Goal: Information Seeking & Learning: Learn about a topic

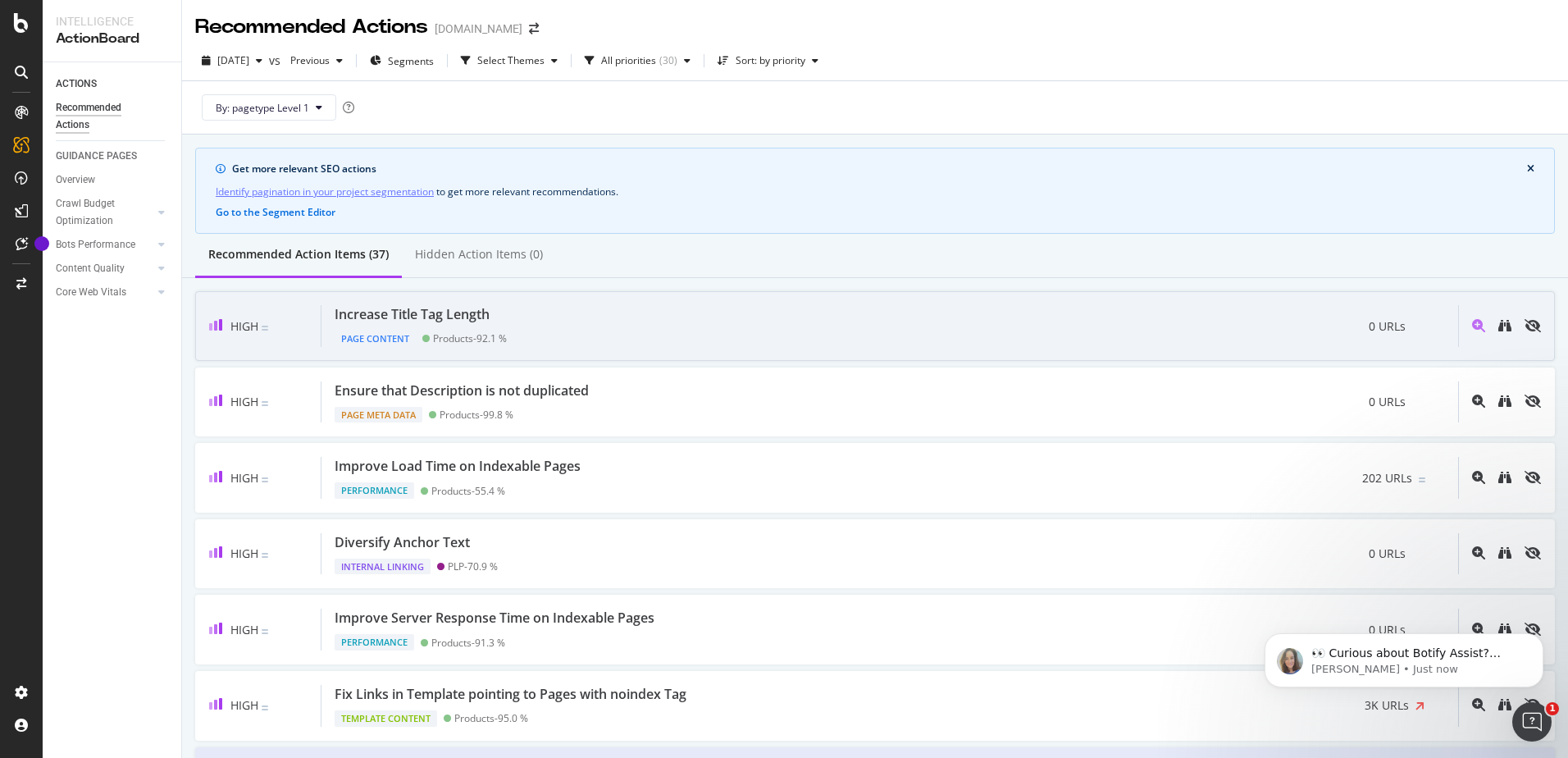
click at [637, 334] on div "Increase Title Tag Length Page Content Products - 92.1 % 0 URLs" at bounding box center [889, 326] width 1137 height 42
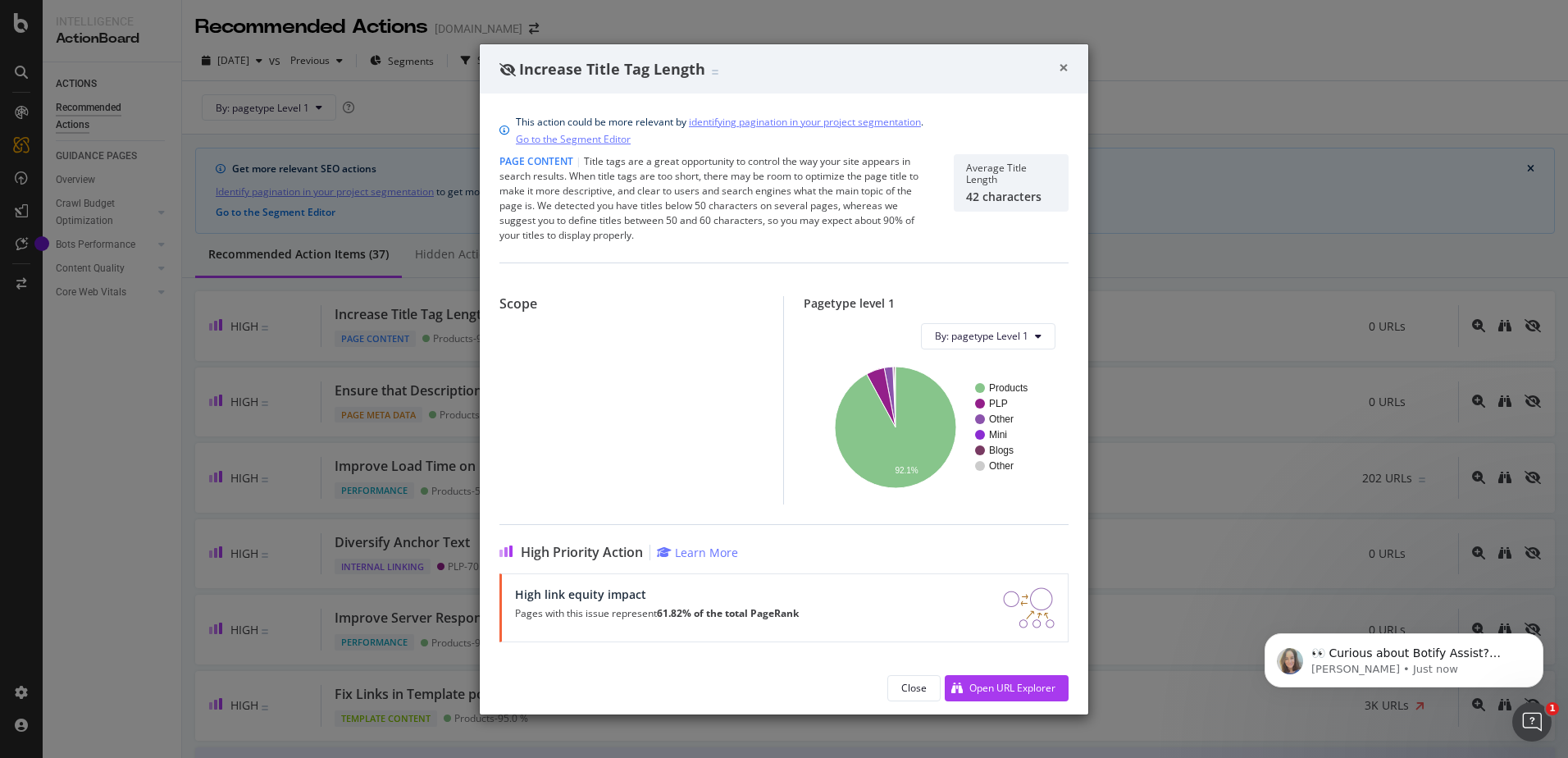
click at [1065, 69] on span "×" at bounding box center [1064, 67] width 10 height 23
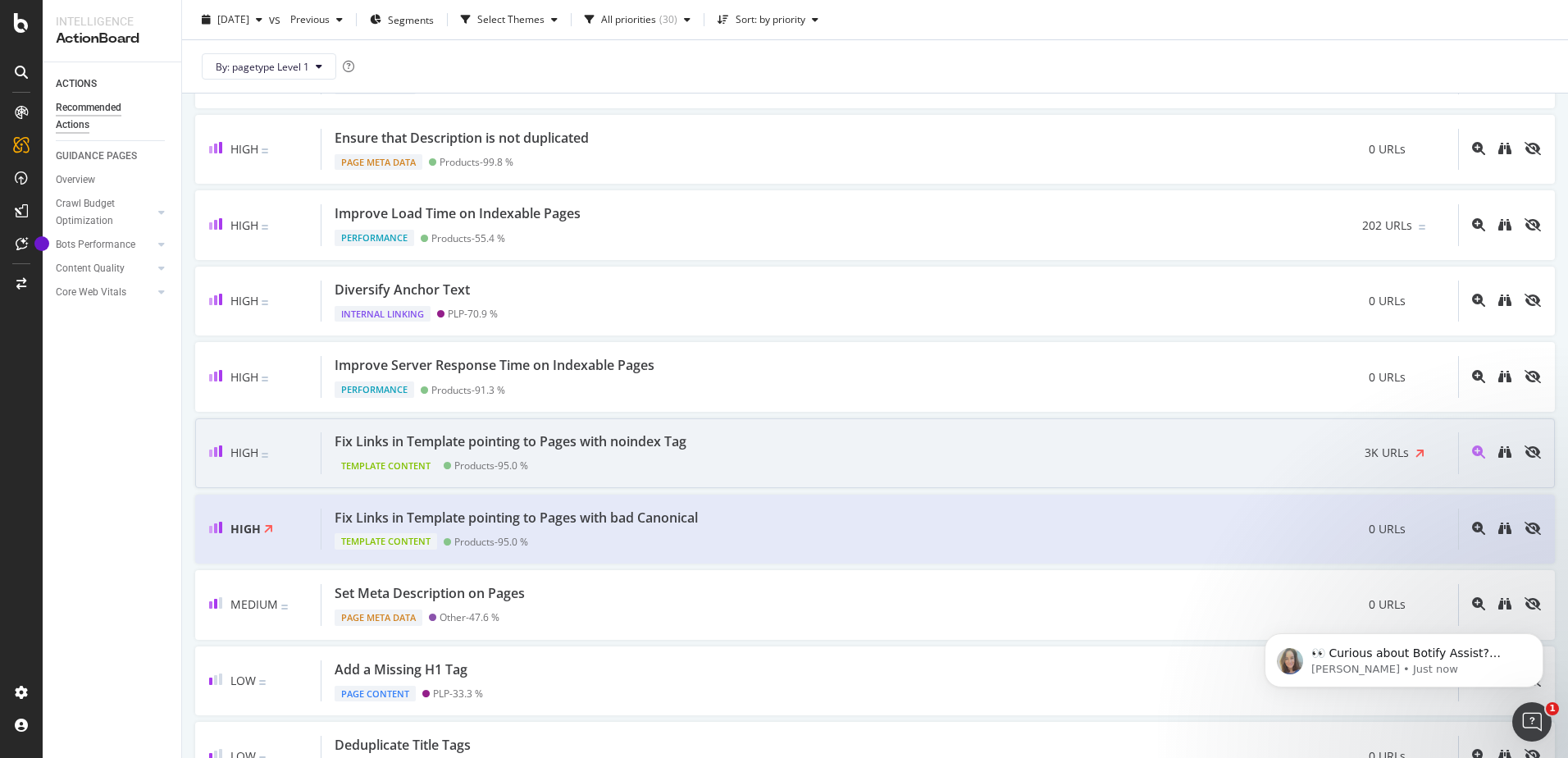
scroll to position [410, 0]
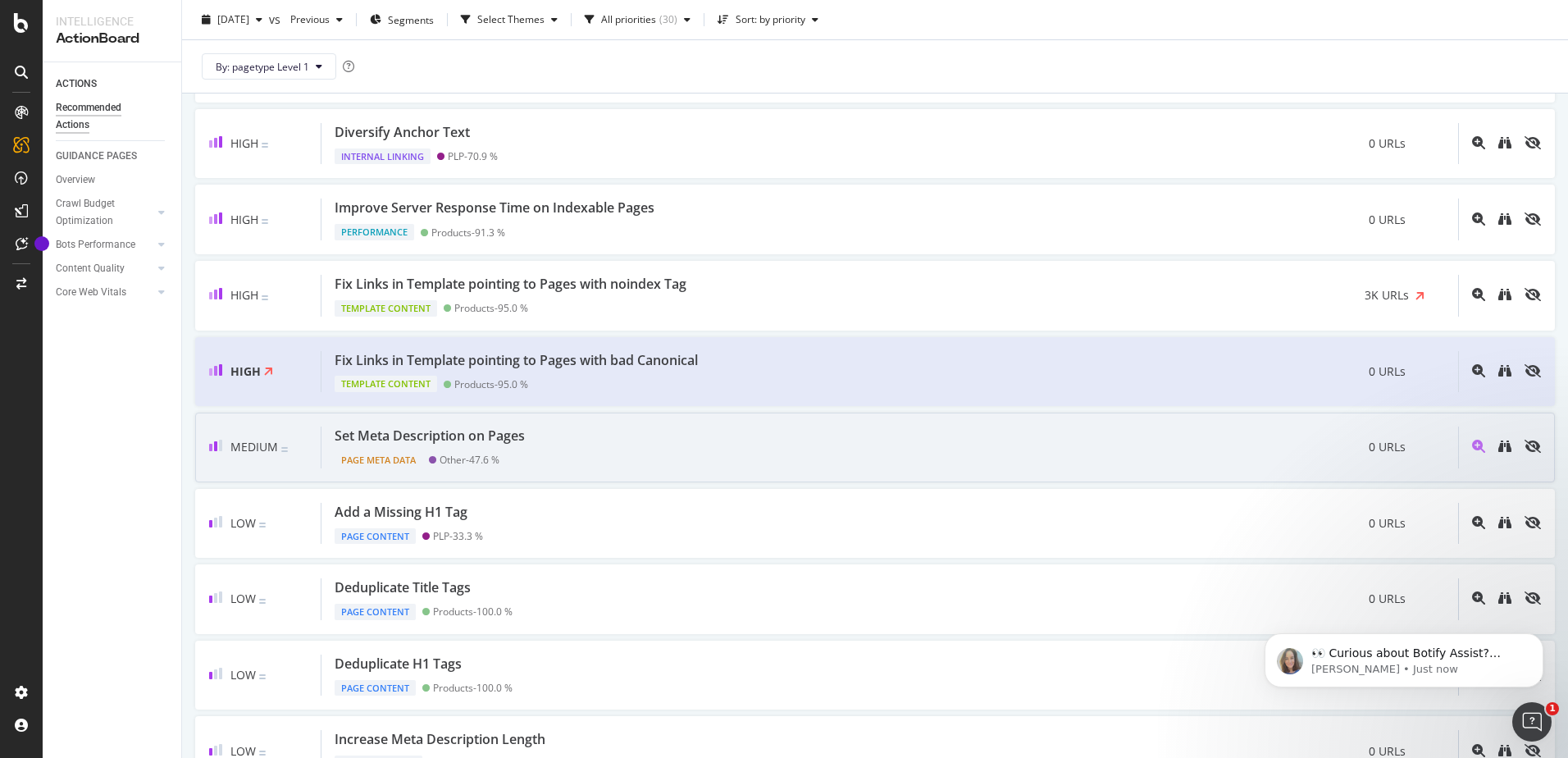
click at [608, 443] on div "Set Meta Description on Pages Page Meta Data Other - 47.6 % 0 URLs" at bounding box center [889, 447] width 1137 height 42
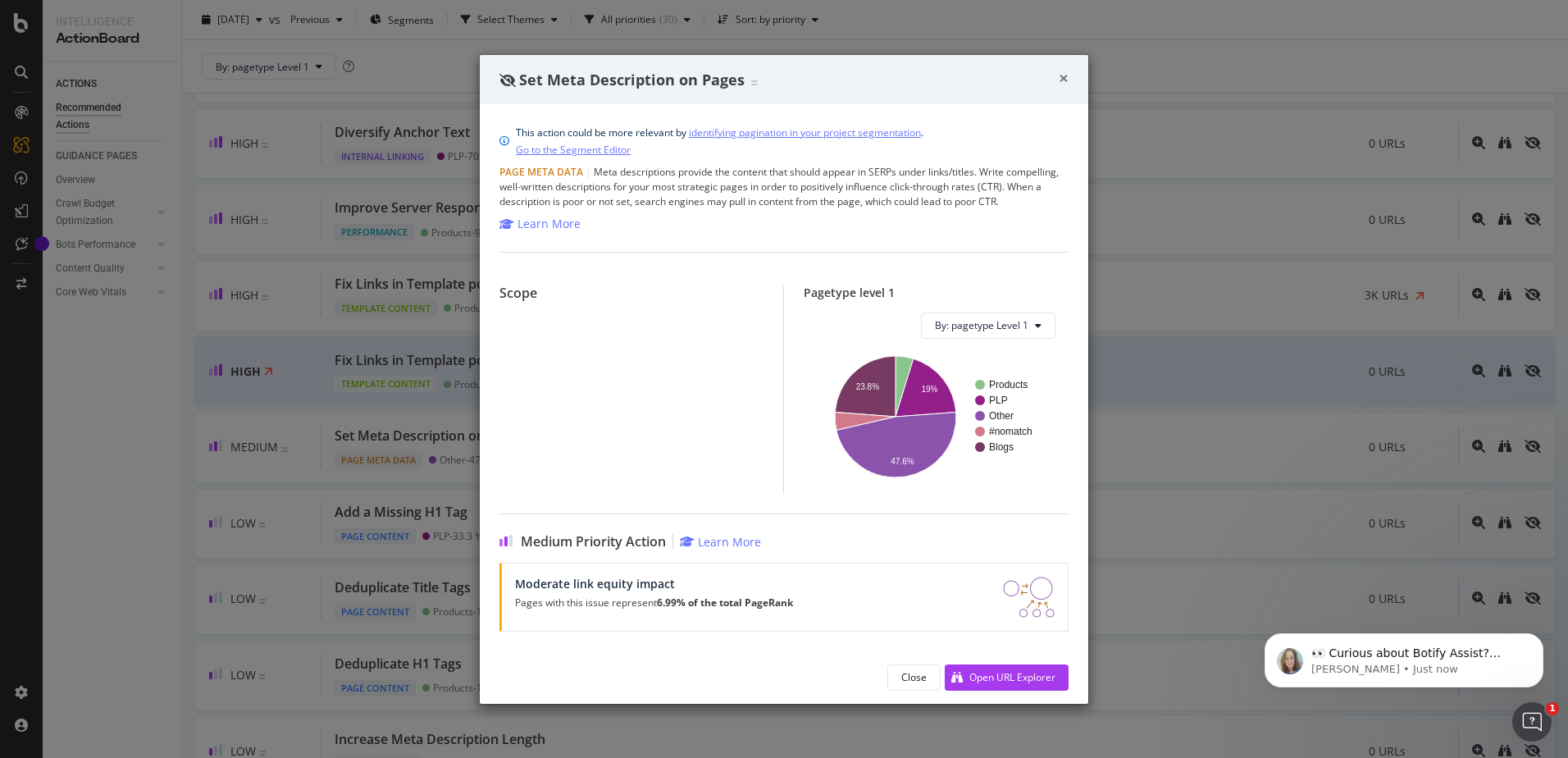
click at [1066, 77] on span "×" at bounding box center [1064, 77] width 10 height 23
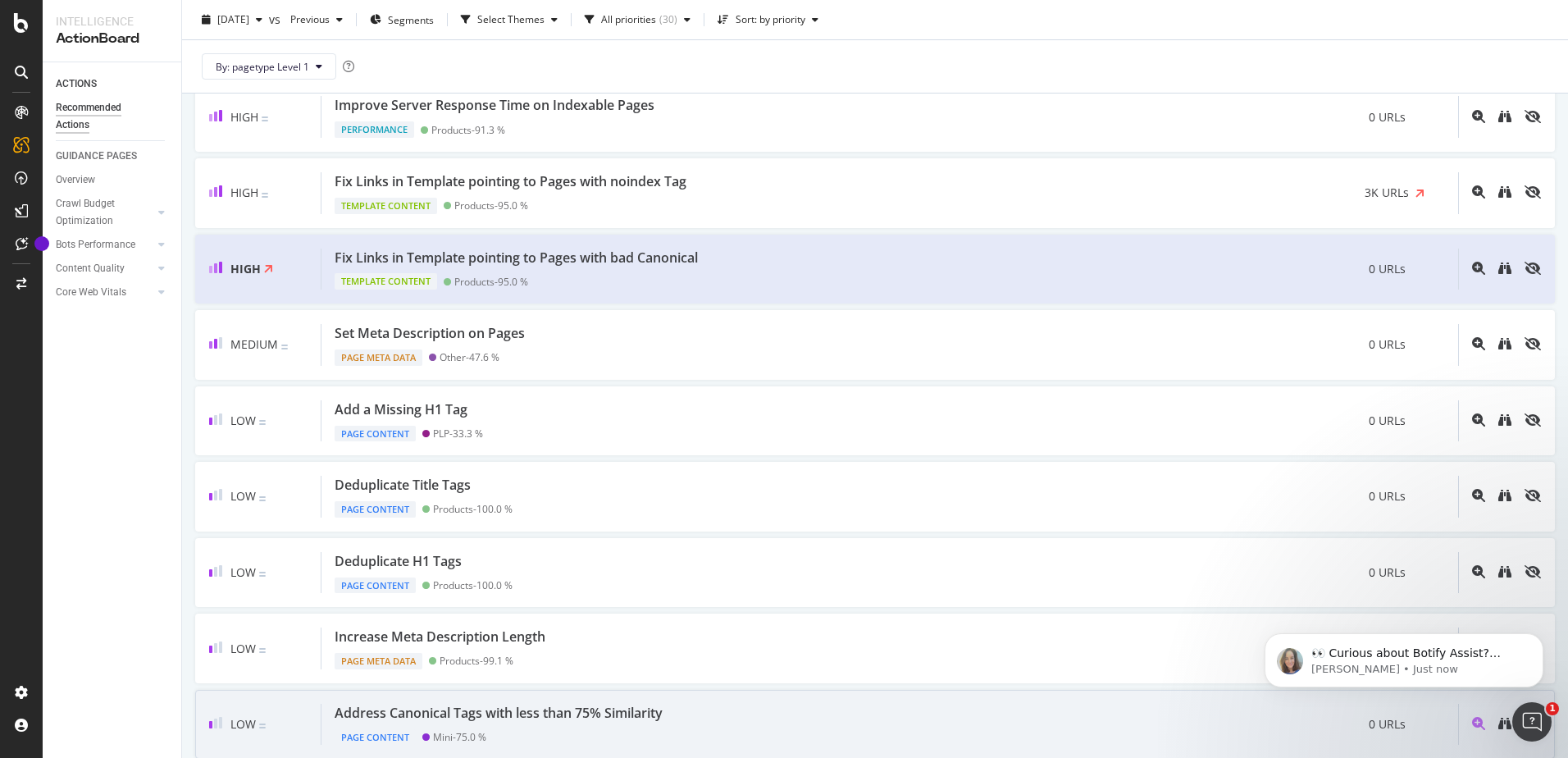
scroll to position [657, 0]
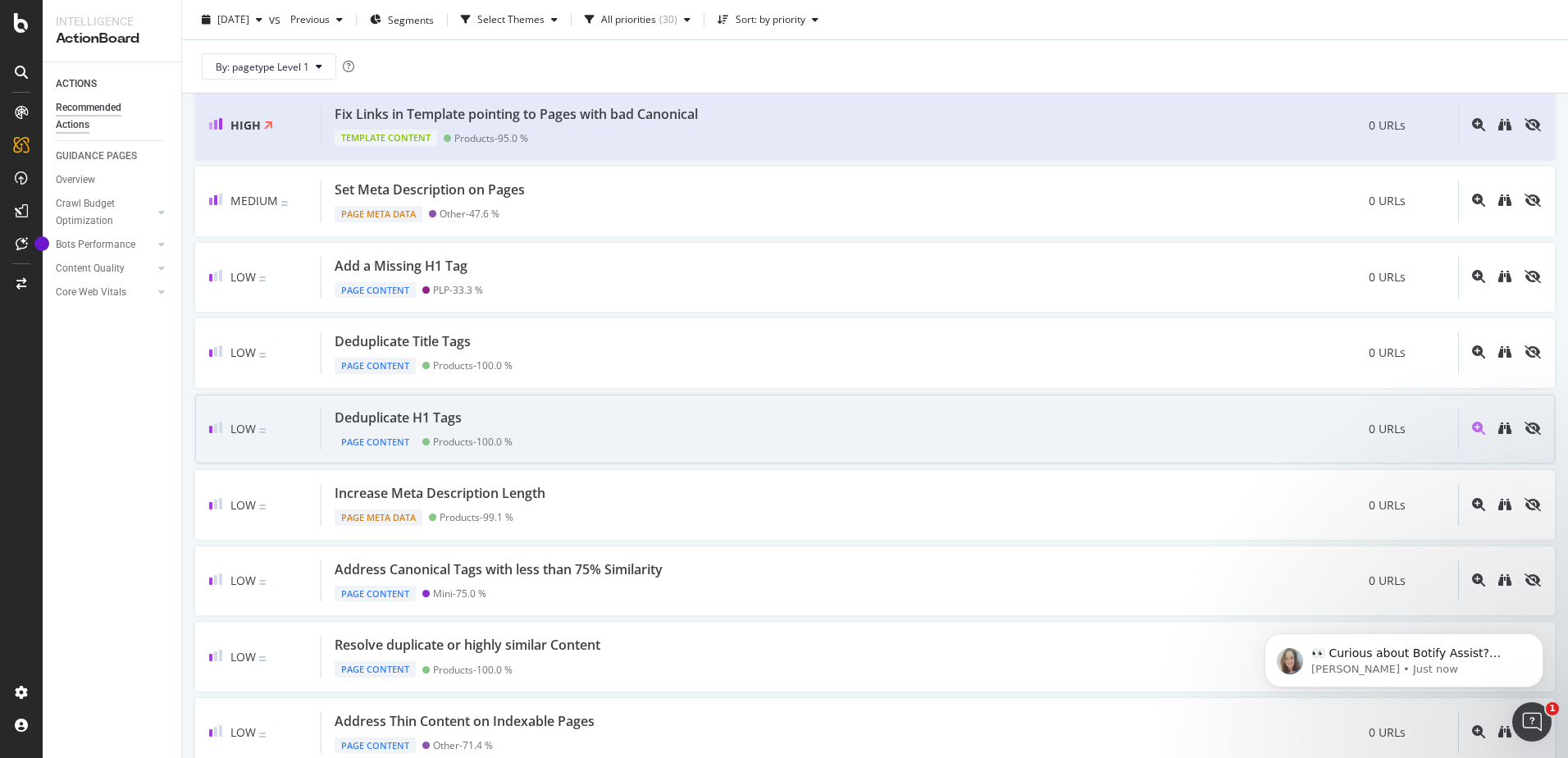
click at [401, 427] on div "Page Content Products - 100.0 %" at bounding box center [423, 438] width 178 height 23
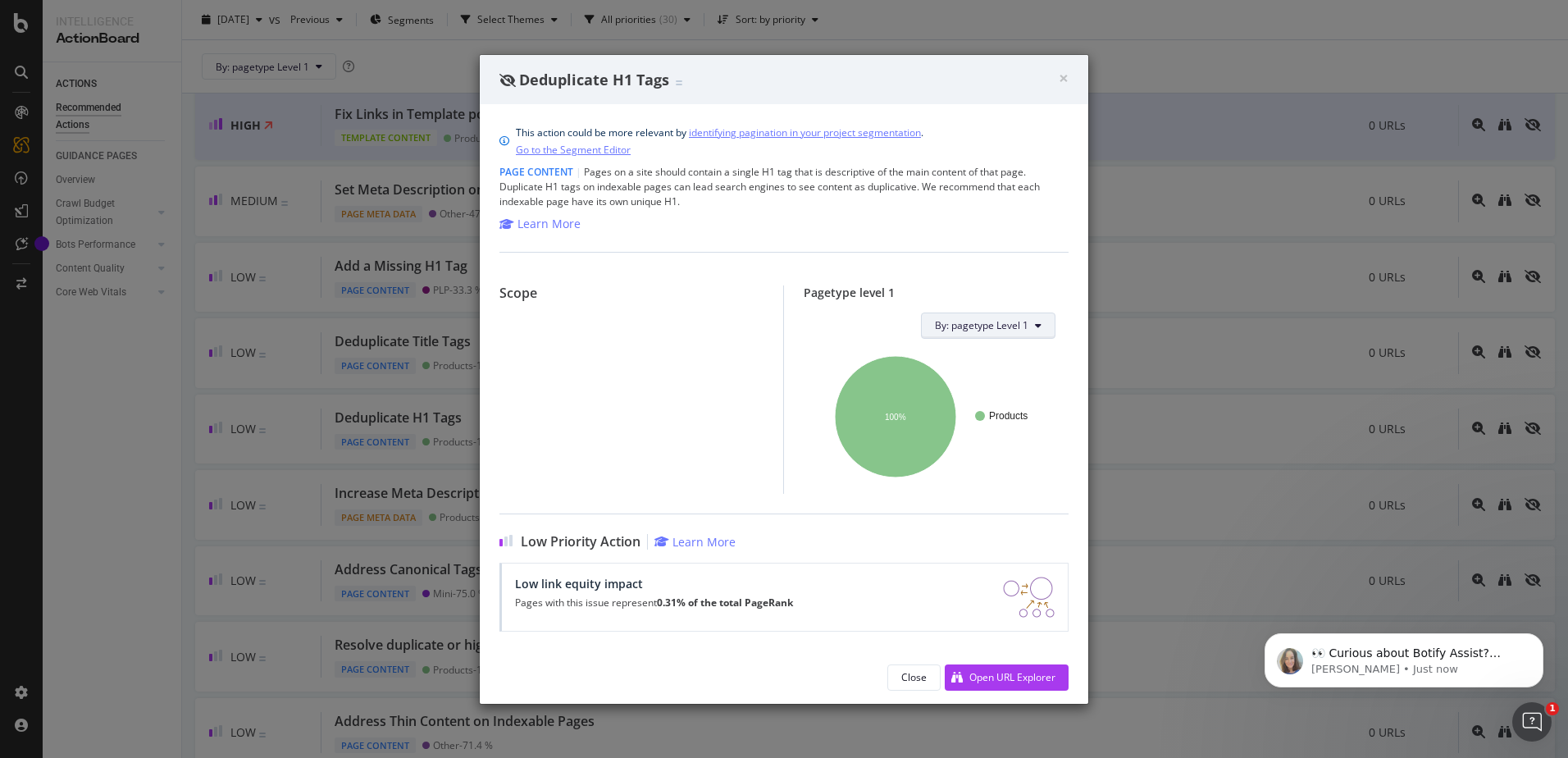
click at [1039, 324] on icon at bounding box center [1038, 326] width 7 height 10
click at [673, 392] on div "Scope" at bounding box center [641, 390] width 284 height 208
click at [912, 688] on div "Close" at bounding box center [914, 677] width 26 height 23
